Goal: Transaction & Acquisition: Purchase product/service

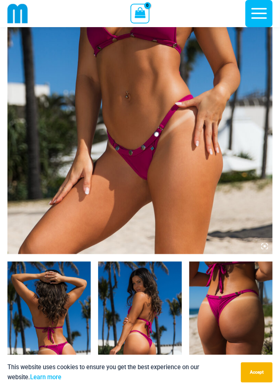
scroll to position [198, 0]
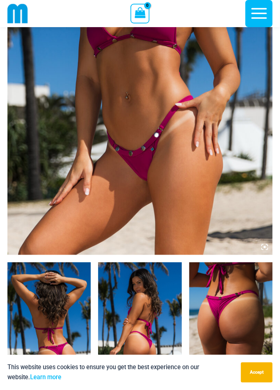
click at [156, 325] on img at bounding box center [139, 324] width 83 height 125
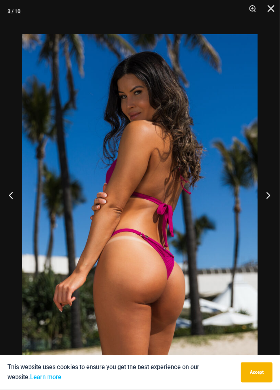
click at [272, 208] on button "Next" at bounding box center [266, 195] width 28 height 37
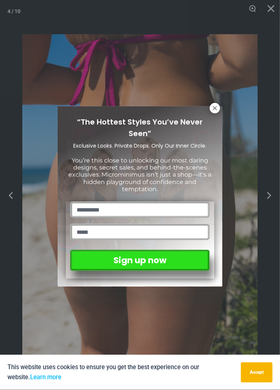
click at [265, 215] on div "“The Hottest Styles You’ve Never Seen” Exclusive Looks. Private Drops. Only Our…" at bounding box center [140, 195] width 280 height 390
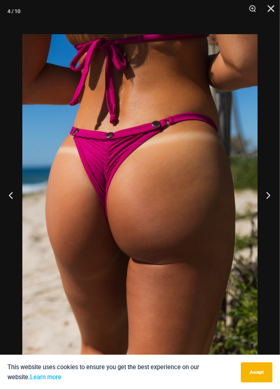
click at [265, 214] on button "Next" at bounding box center [266, 195] width 28 height 37
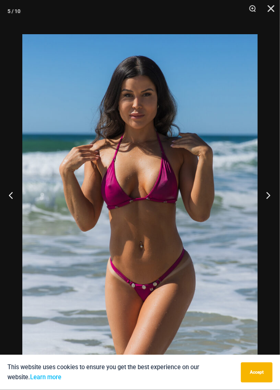
click at [265, 214] on button "Next" at bounding box center [266, 195] width 28 height 37
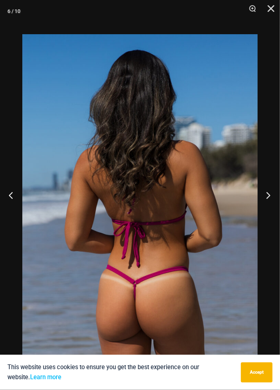
click at [263, 214] on button "Next" at bounding box center [266, 195] width 28 height 37
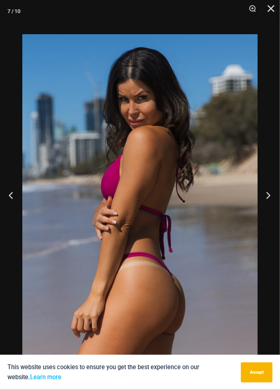
click at [267, 214] on button "Next" at bounding box center [266, 195] width 28 height 37
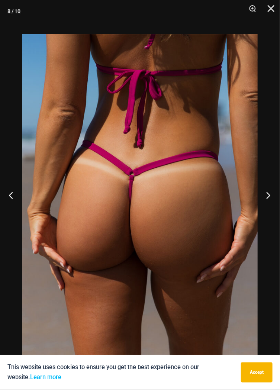
click at [268, 214] on button "Next" at bounding box center [266, 195] width 28 height 37
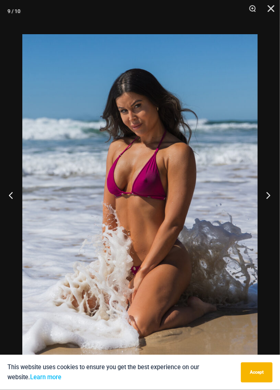
click at [268, 214] on button "Next" at bounding box center [266, 195] width 28 height 37
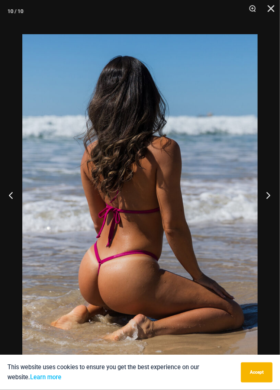
click at [268, 214] on button "Next" at bounding box center [266, 195] width 28 height 37
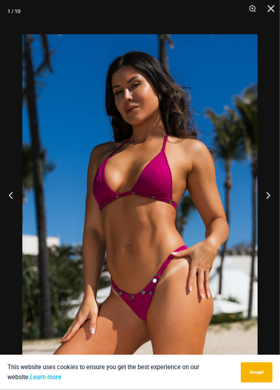
click at [268, 214] on button "Next" at bounding box center [266, 195] width 28 height 37
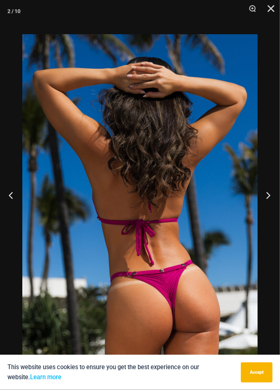
click at [268, 214] on button "Next" at bounding box center [266, 195] width 28 height 37
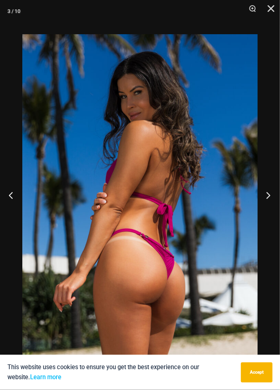
click at [269, 214] on button "Next" at bounding box center [266, 195] width 28 height 37
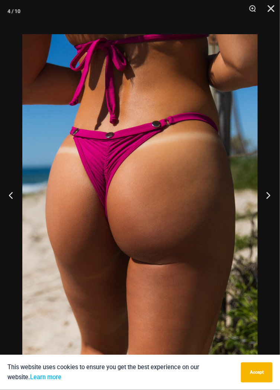
click at [268, 214] on button "Next" at bounding box center [266, 195] width 28 height 37
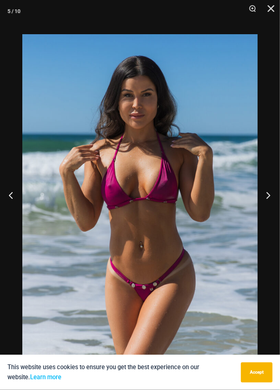
click at [268, 214] on button "Next" at bounding box center [266, 195] width 28 height 37
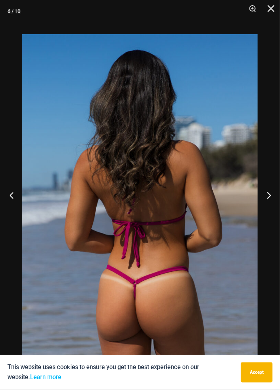
click at [18, 206] on button "Previous" at bounding box center [14, 195] width 28 height 37
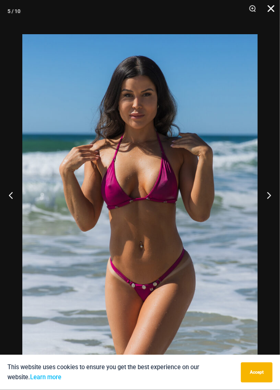
click at [272, 16] on button "Close" at bounding box center [268, 11] width 19 height 22
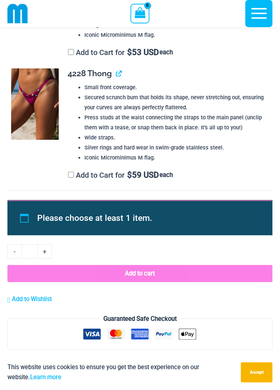
scroll to position [1261, 0]
click at [51, 112] on img at bounding box center [35, 103] width 48 height 71
click at [38, 108] on img at bounding box center [35, 103] width 48 height 71
click at [44, 116] on img at bounding box center [35, 103] width 48 height 71
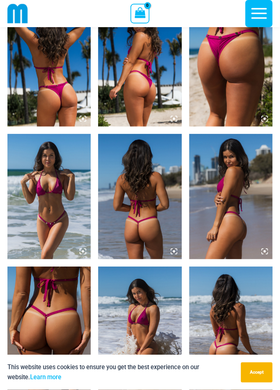
scroll to position [0, 0]
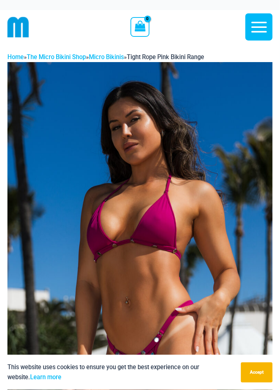
click at [26, 30] on img at bounding box center [18, 27] width 22 height 22
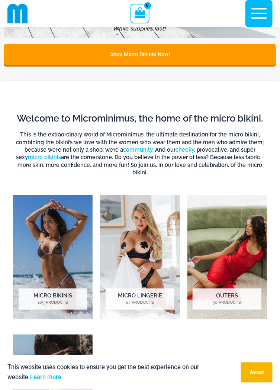
scroll to position [613, 0]
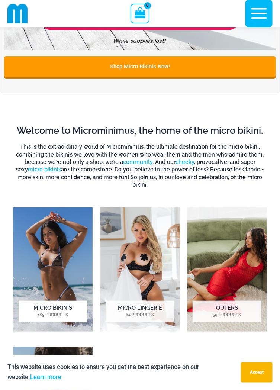
click at [49, 256] on img "Visit product category Micro Bikinis" at bounding box center [53, 269] width 80 height 125
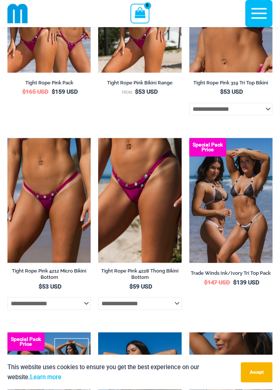
scroll to position [362, 0]
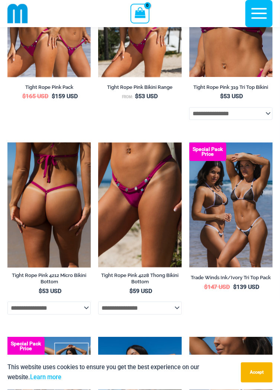
click at [50, 210] on img at bounding box center [48, 204] width 83 height 125
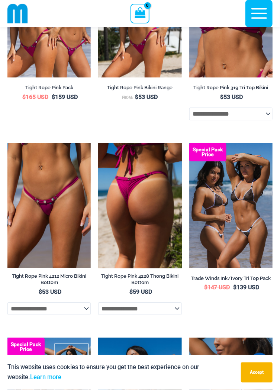
click at [159, 199] on img at bounding box center [139, 205] width 83 height 125
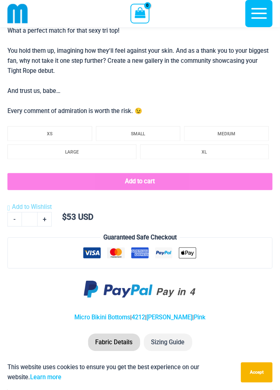
scroll to position [928, 0]
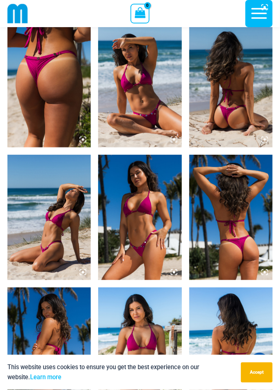
scroll to position [438, 0]
click at [242, 254] on img at bounding box center [230, 217] width 83 height 125
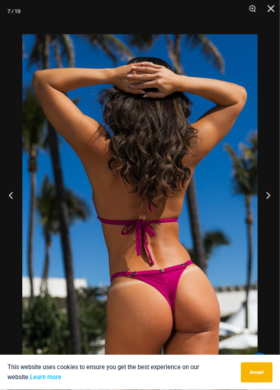
click at [273, 207] on button "Next" at bounding box center [266, 195] width 28 height 37
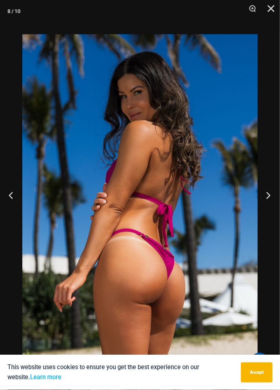
click at [265, 214] on button "Next" at bounding box center [266, 195] width 28 height 37
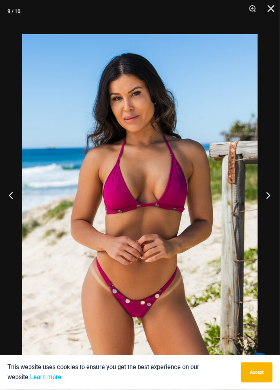
click at [271, 209] on button "Next" at bounding box center [266, 195] width 28 height 37
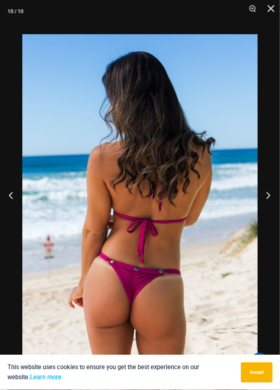
click at [272, 213] on button "Next" at bounding box center [266, 195] width 28 height 37
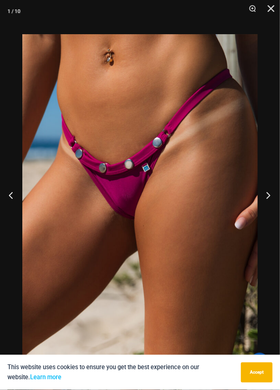
click at [270, 213] on button "Next" at bounding box center [266, 195] width 28 height 37
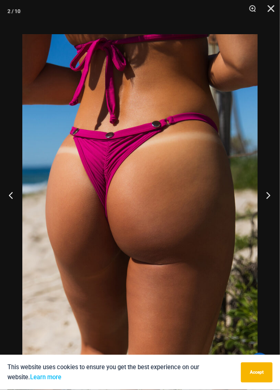
click at [269, 214] on button "Next" at bounding box center [266, 195] width 28 height 37
